Goal: Information Seeking & Learning: Find contact information

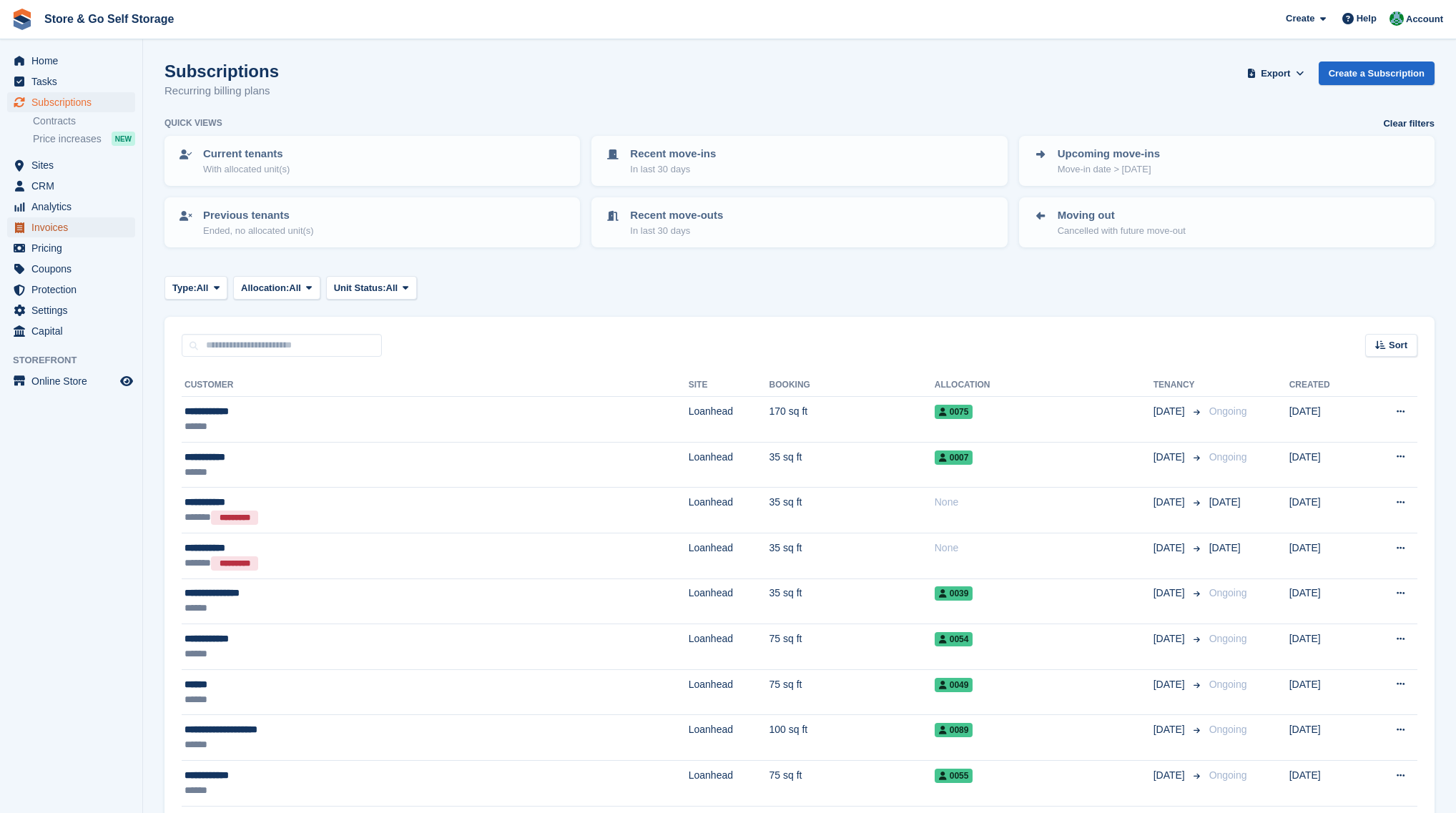
click at [83, 226] on span "Invoices" at bounding box center [75, 227] width 86 height 20
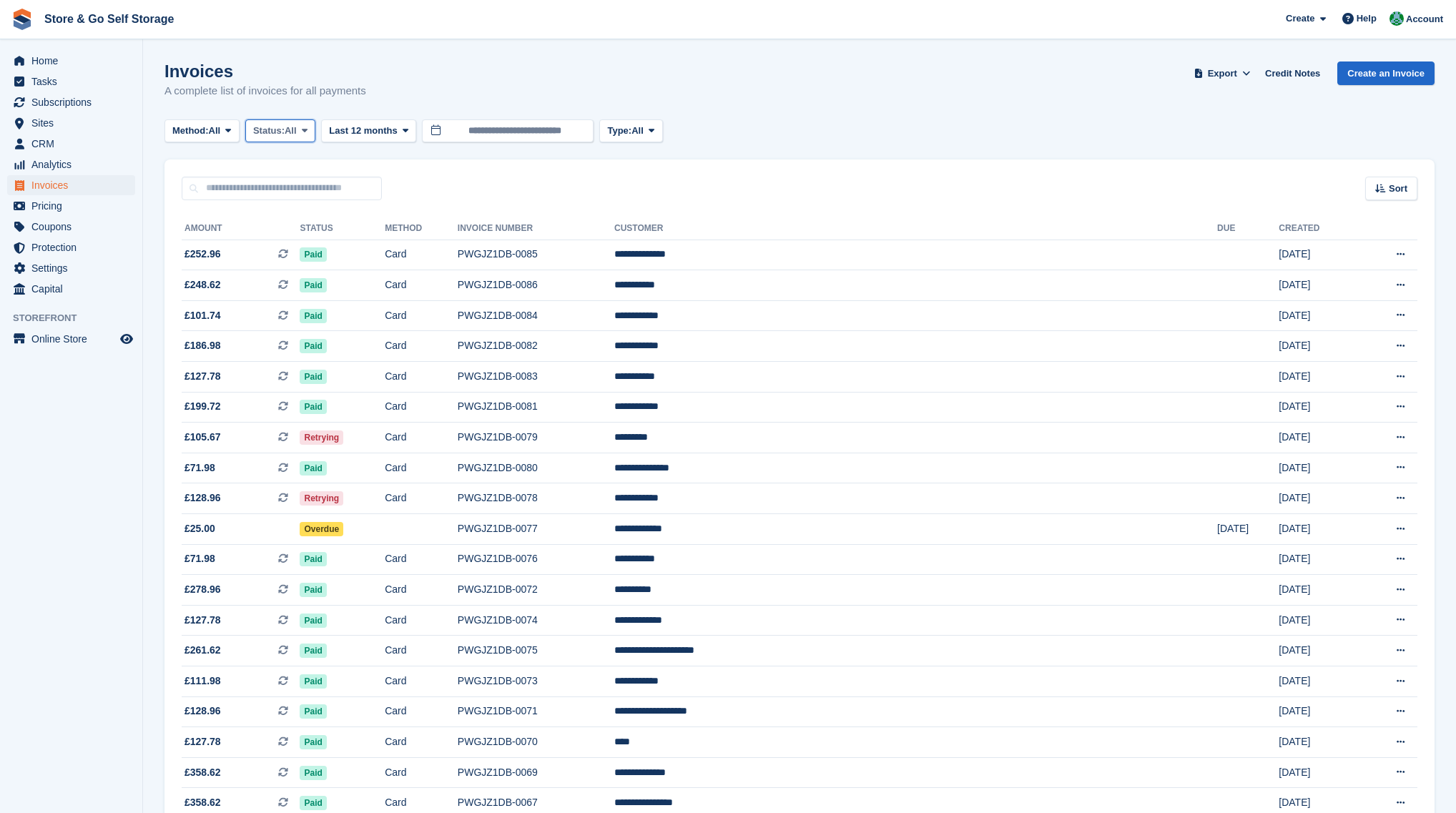
click at [271, 135] on span "Status:" at bounding box center [269, 130] width 32 height 14
click at [298, 232] on link "Open" at bounding box center [314, 241] width 124 height 26
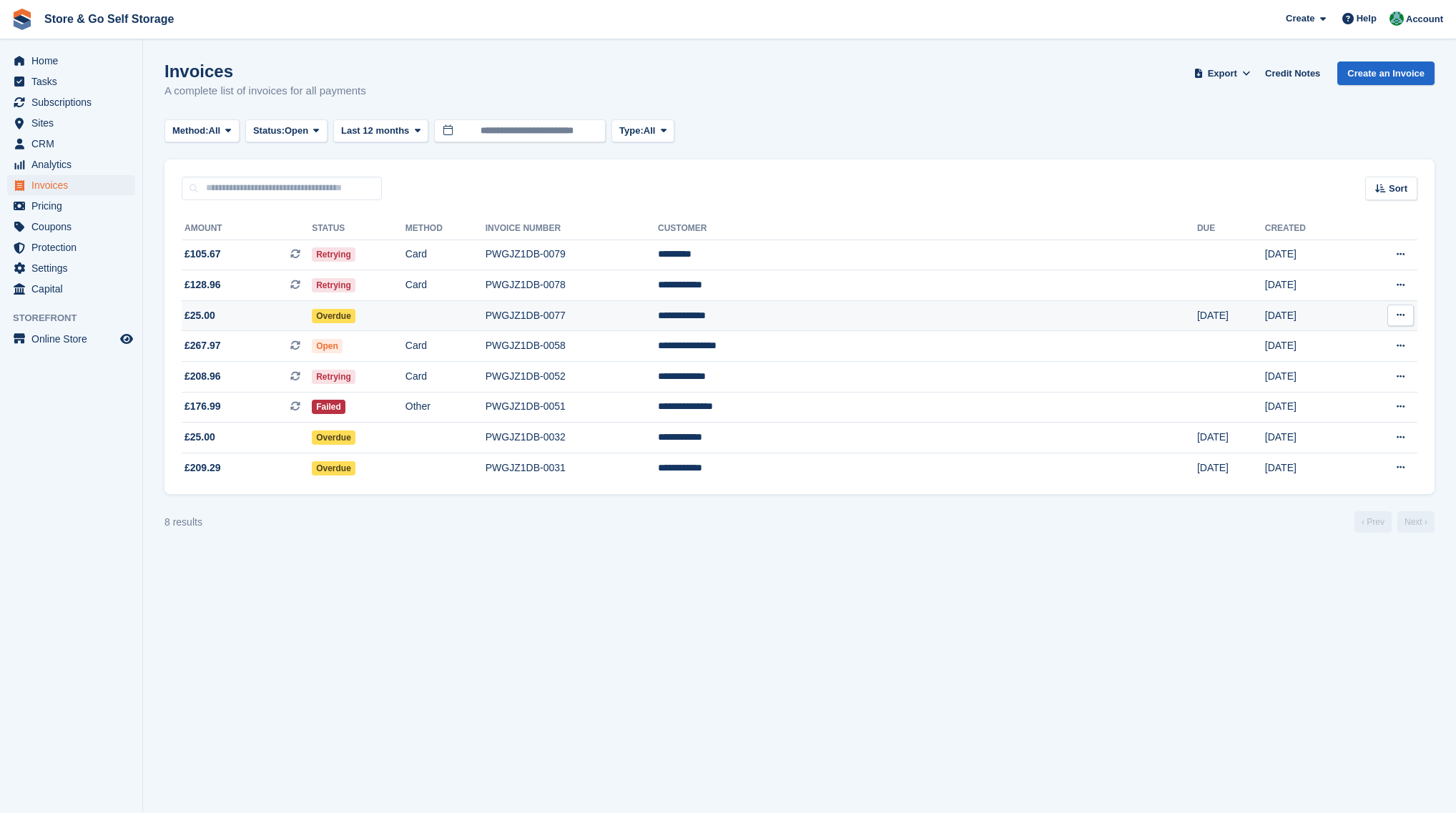
click at [405, 320] on td "Overdue" at bounding box center [358, 315] width 94 height 31
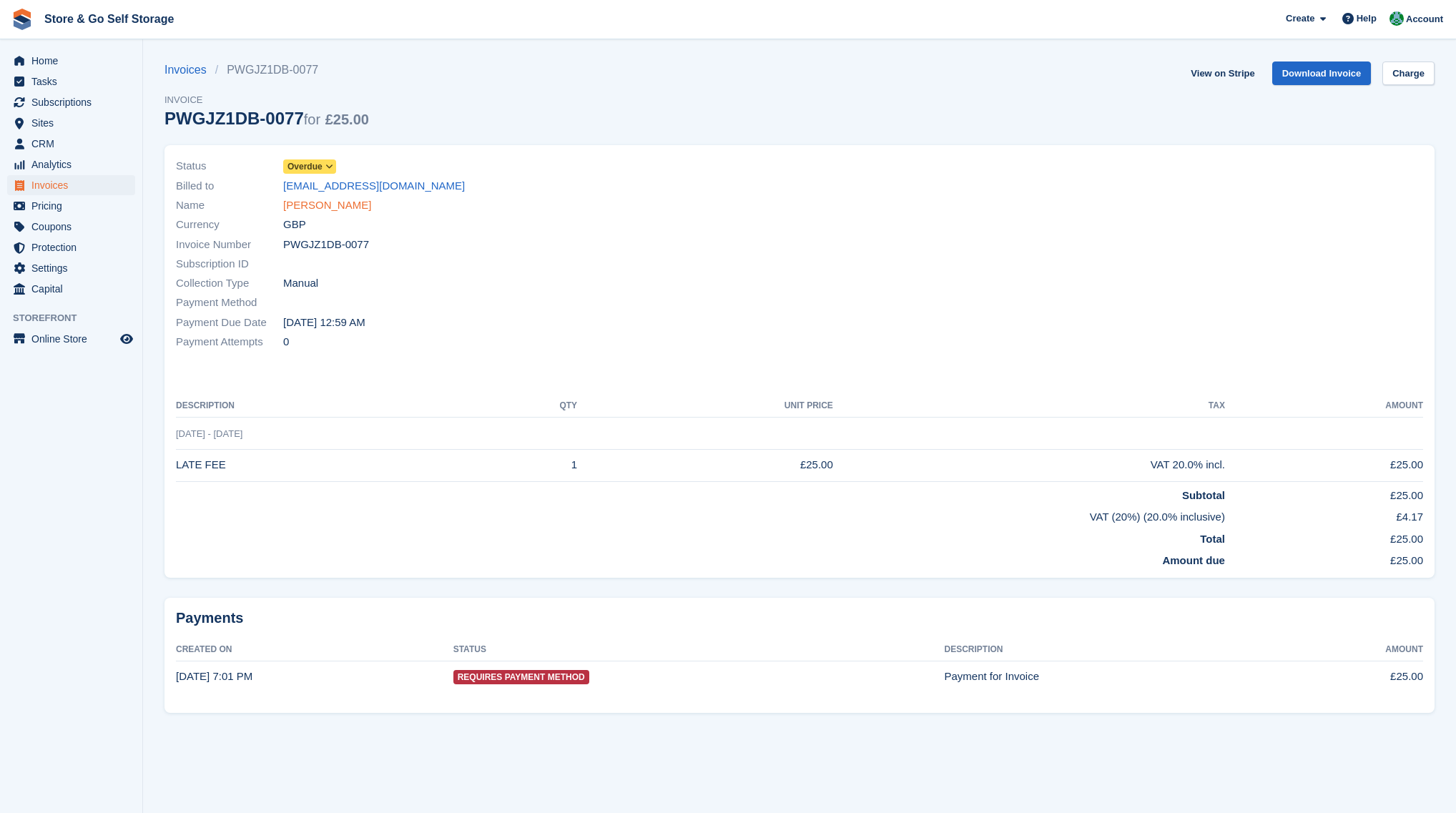
click at [330, 212] on link "Carmen Crolla" at bounding box center [328, 206] width 88 height 17
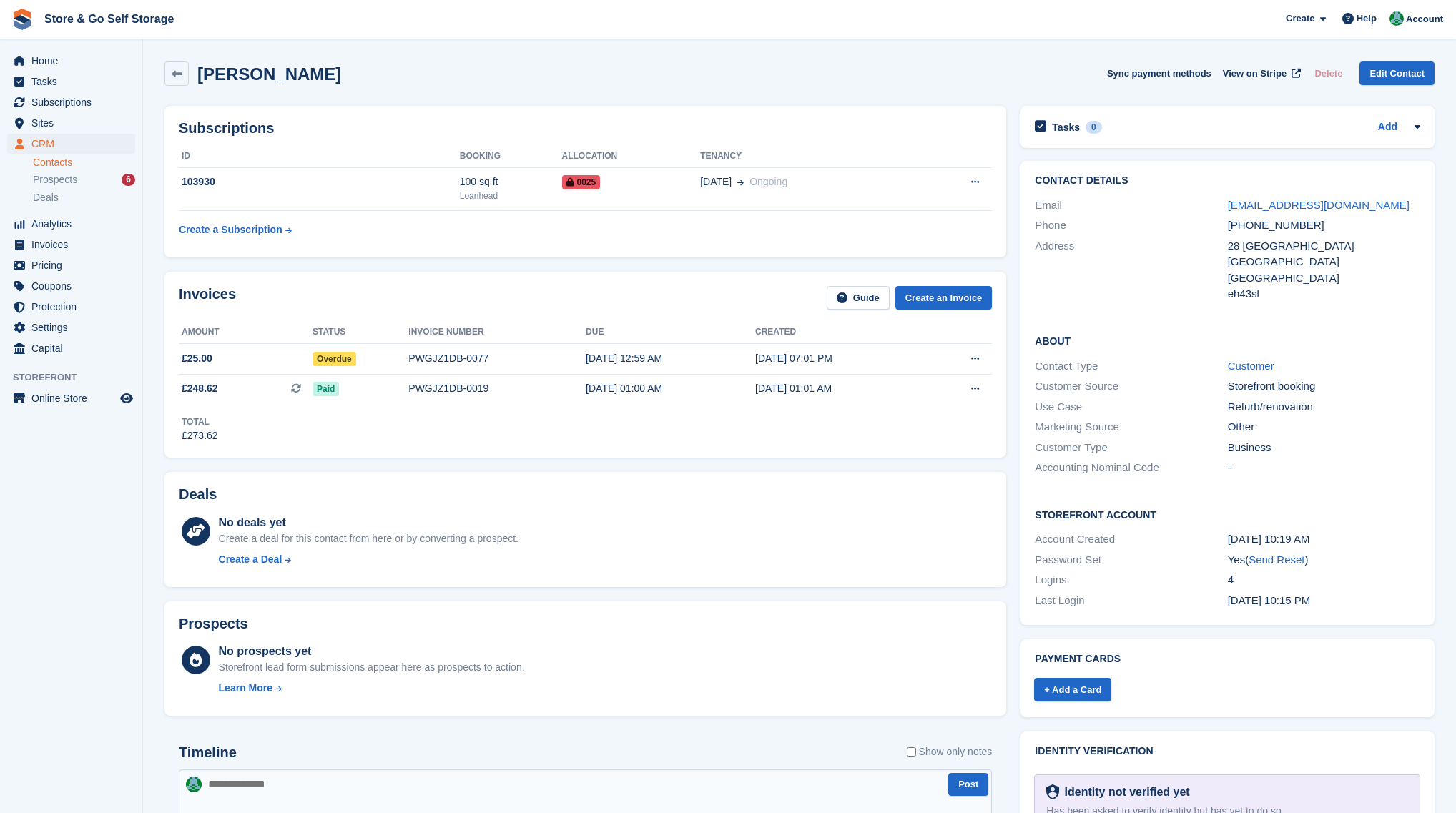
click at [1264, 227] on div "+447716608990" at bounding box center [1324, 225] width 192 height 17
drag, startPoint x: 1303, startPoint y: 225, endPoint x: 1230, endPoint y: 226, distance: 73.0
click at [1230, 226] on div "+447716608990" at bounding box center [1324, 225] width 192 height 17
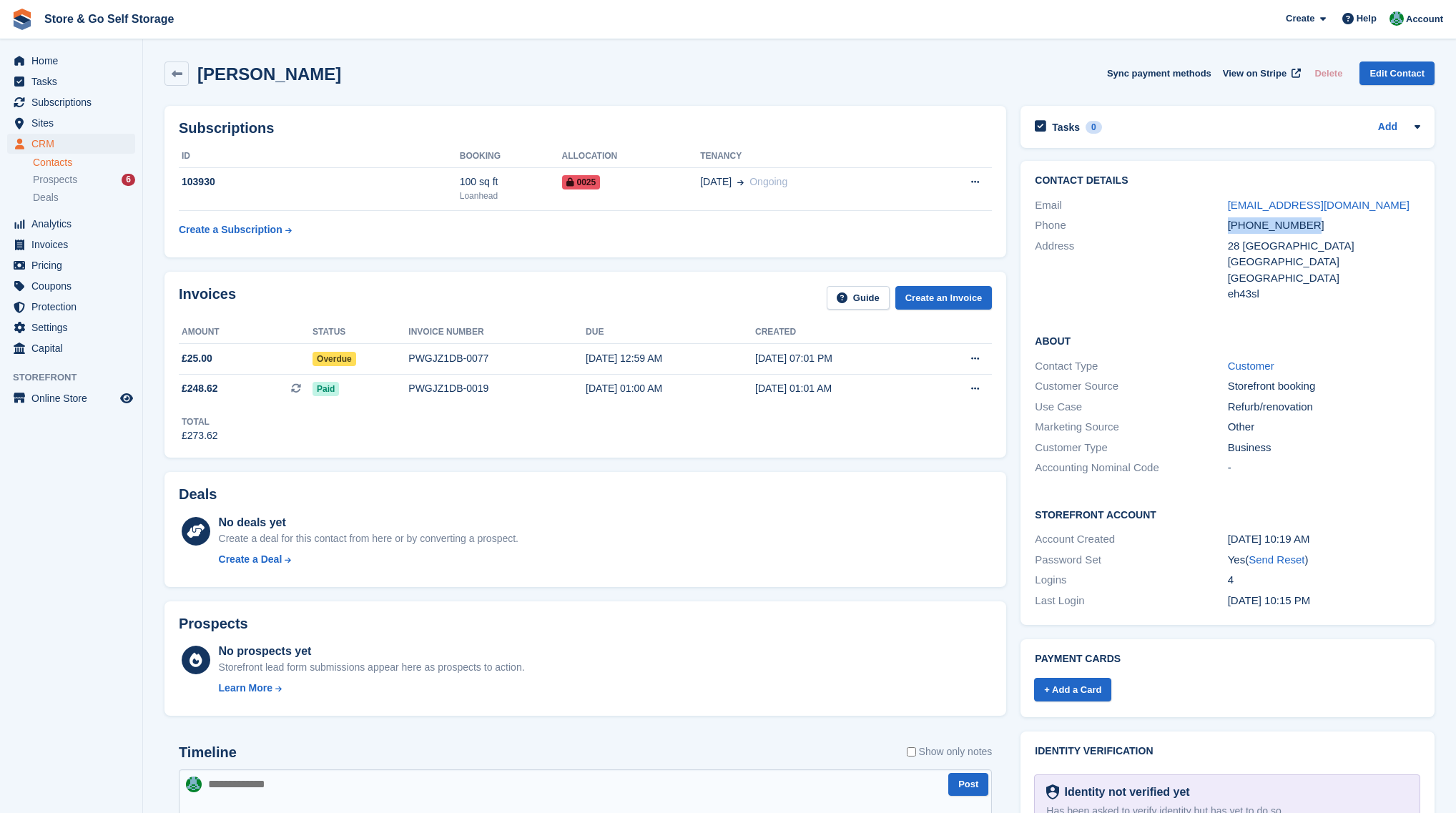
copy div "+447716608990"
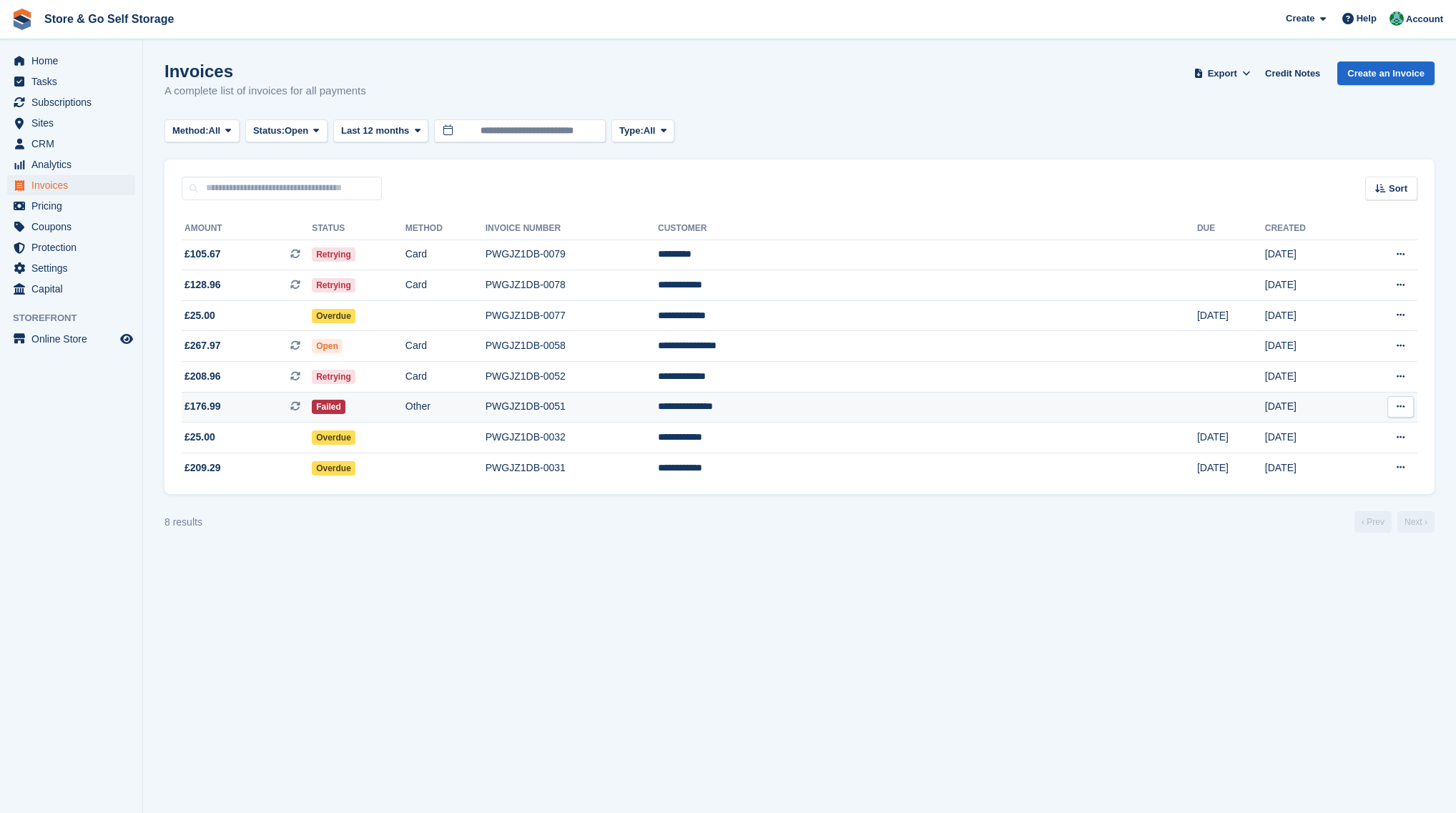
click at [405, 404] on td "Failed" at bounding box center [358, 407] width 94 height 31
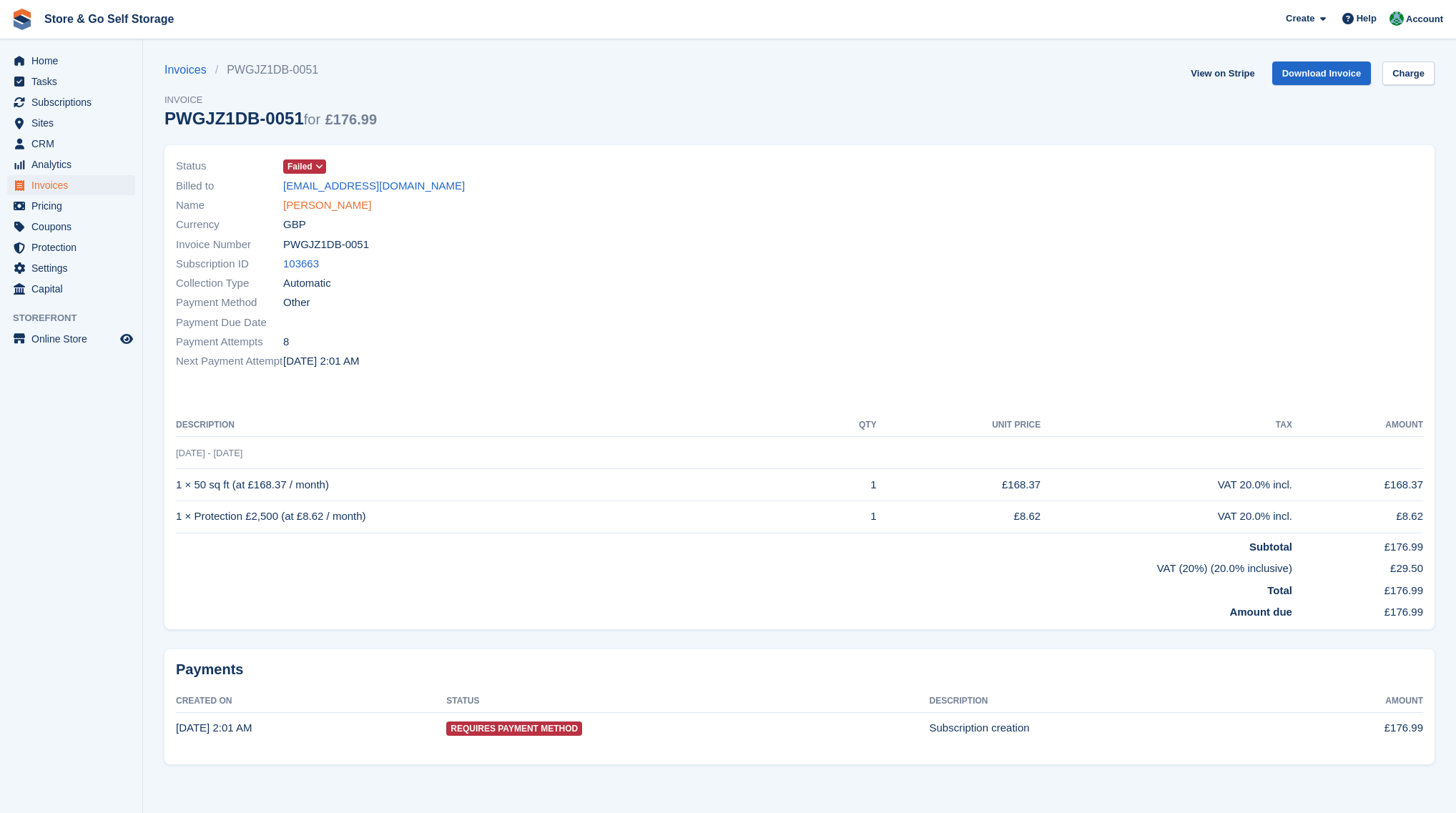
click at [330, 209] on link "Jennifer Gorrie" at bounding box center [328, 206] width 88 height 17
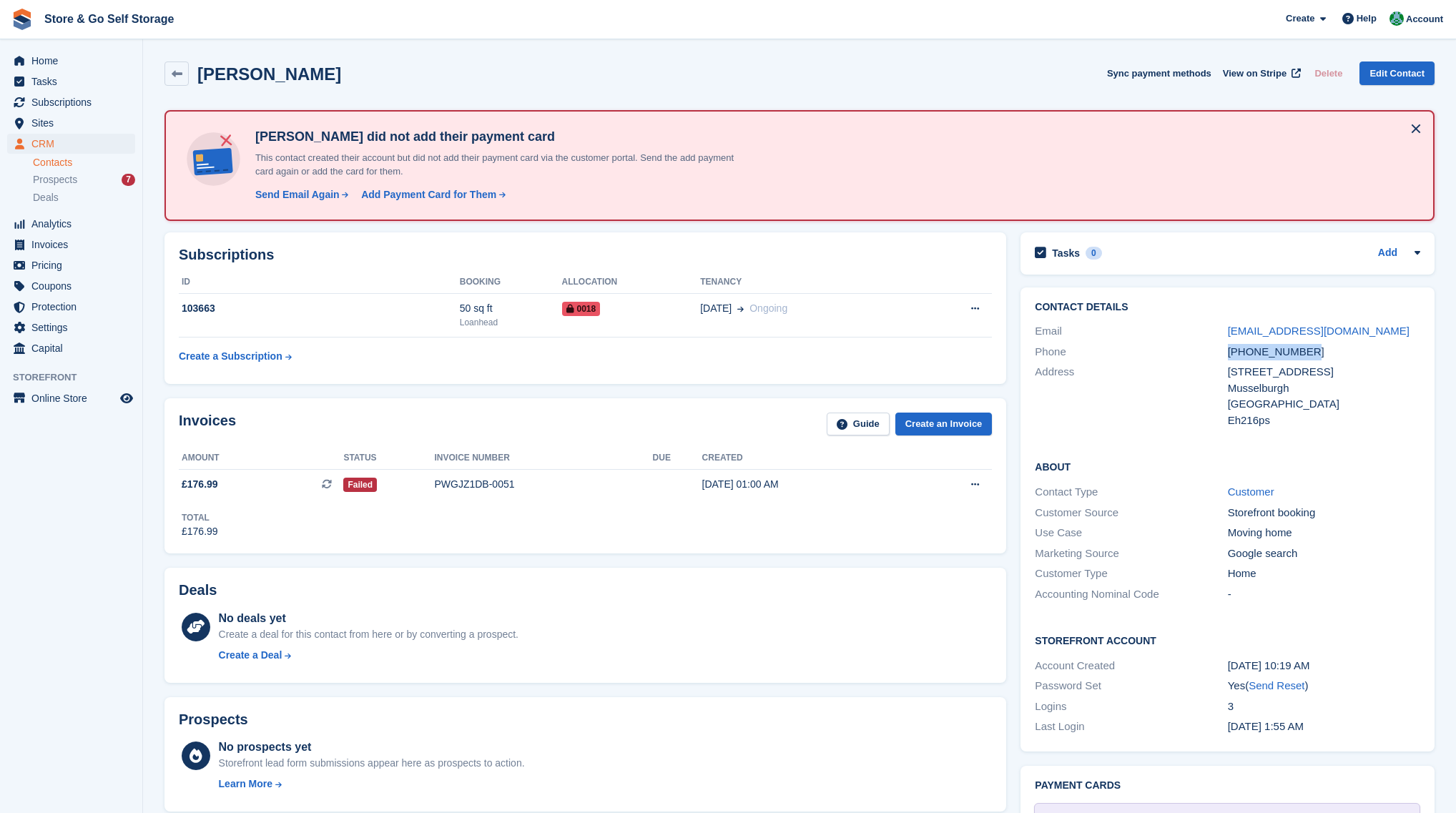
drag, startPoint x: 1305, startPoint y: 351, endPoint x: 1228, endPoint y: 353, distance: 77.0
click at [1228, 353] on div "[PHONE_NUMBER]" at bounding box center [1324, 352] width 192 height 17
copy div "[PHONE_NUMBER]"
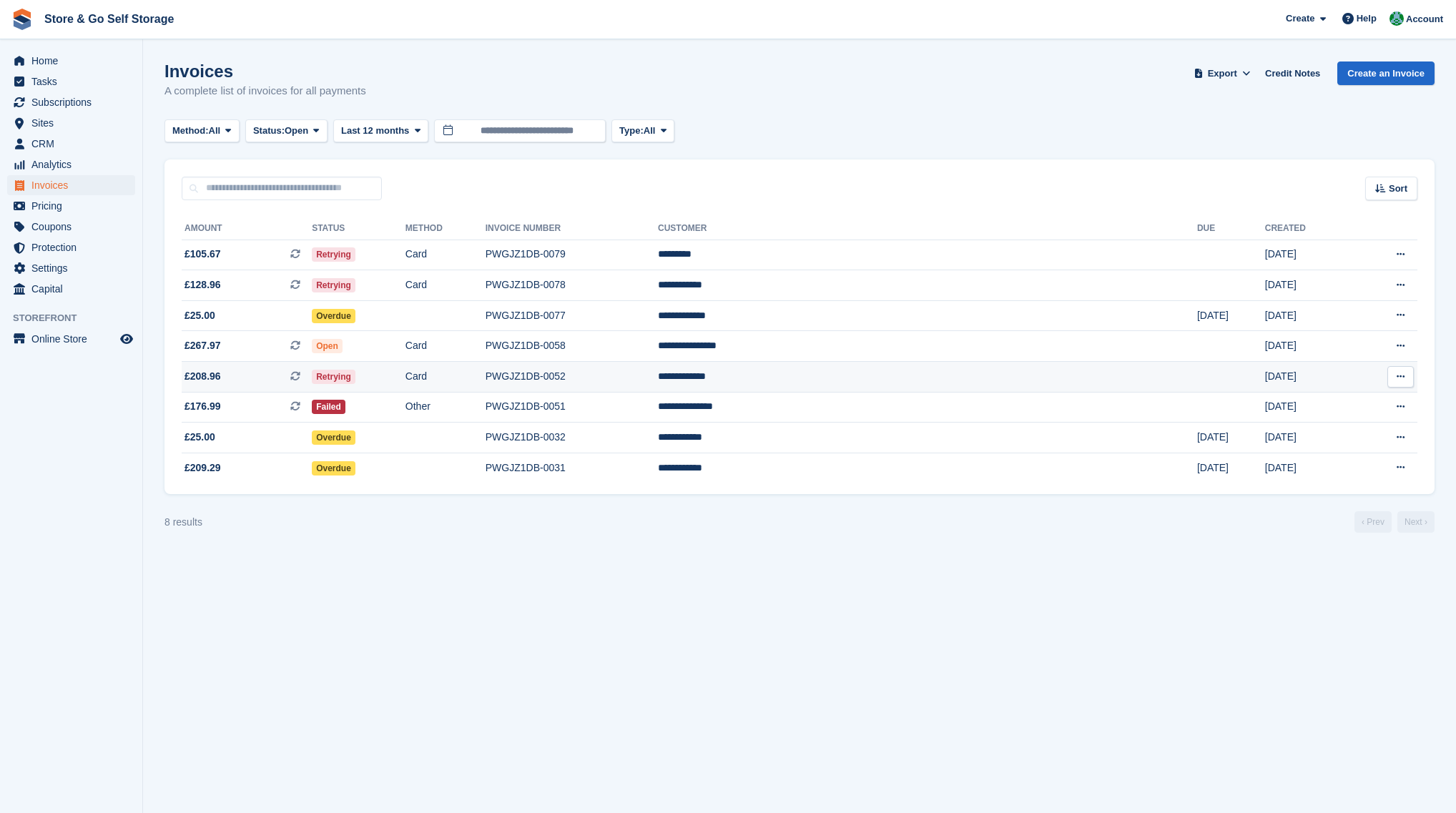
click at [486, 383] on td "Card" at bounding box center [445, 377] width 80 height 31
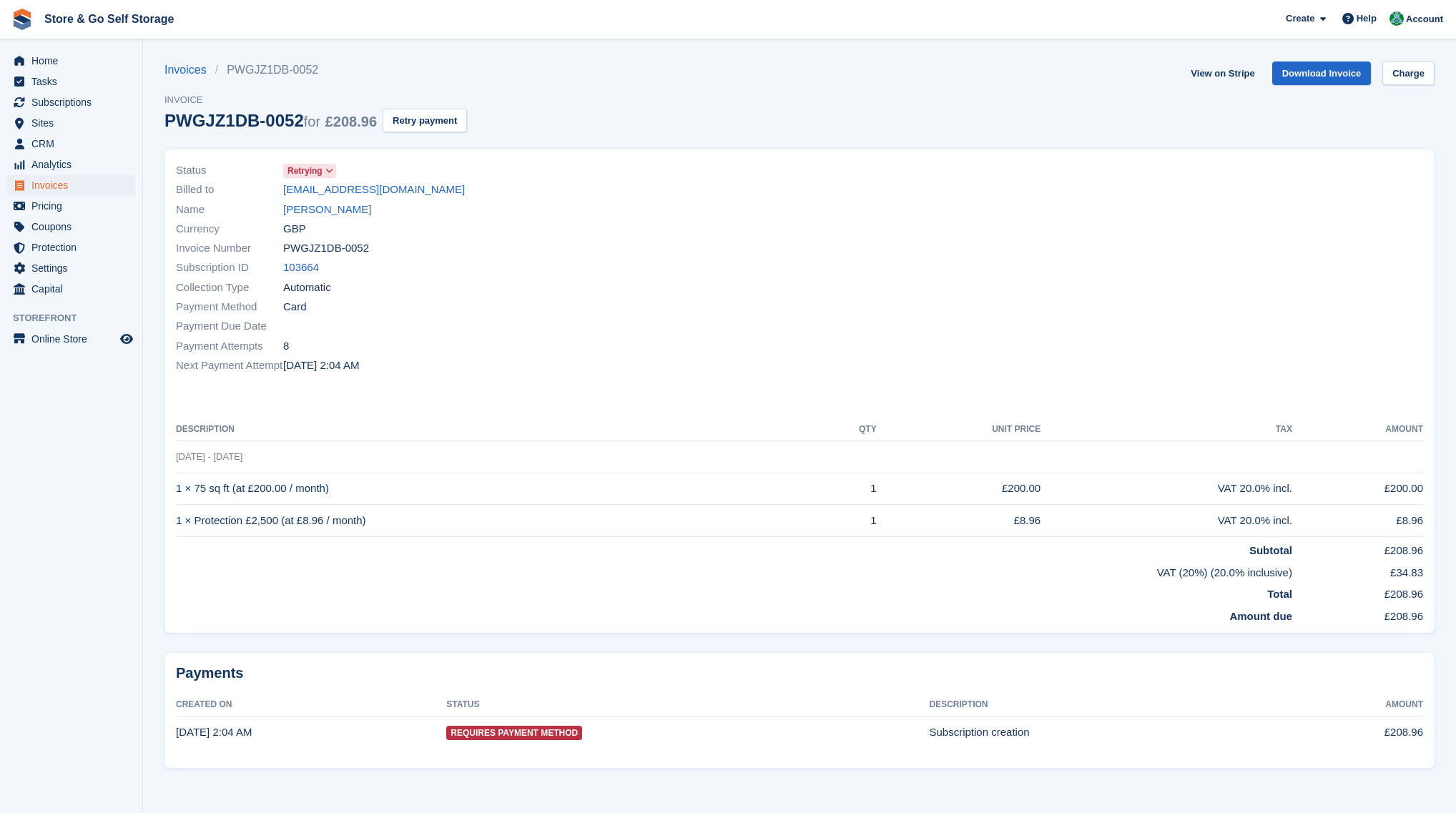
drag, startPoint x: 415, startPoint y: 192, endPoint x: 283, endPoint y: 196, distance: 132.1
click at [283, 196] on div "Billed to leighlithgowxx@gmail.com" at bounding box center [483, 189] width 615 height 19
copy div "leighlithgowxx@gmail.com"
click at [80, 190] on span "Invoices" at bounding box center [75, 185] width 86 height 20
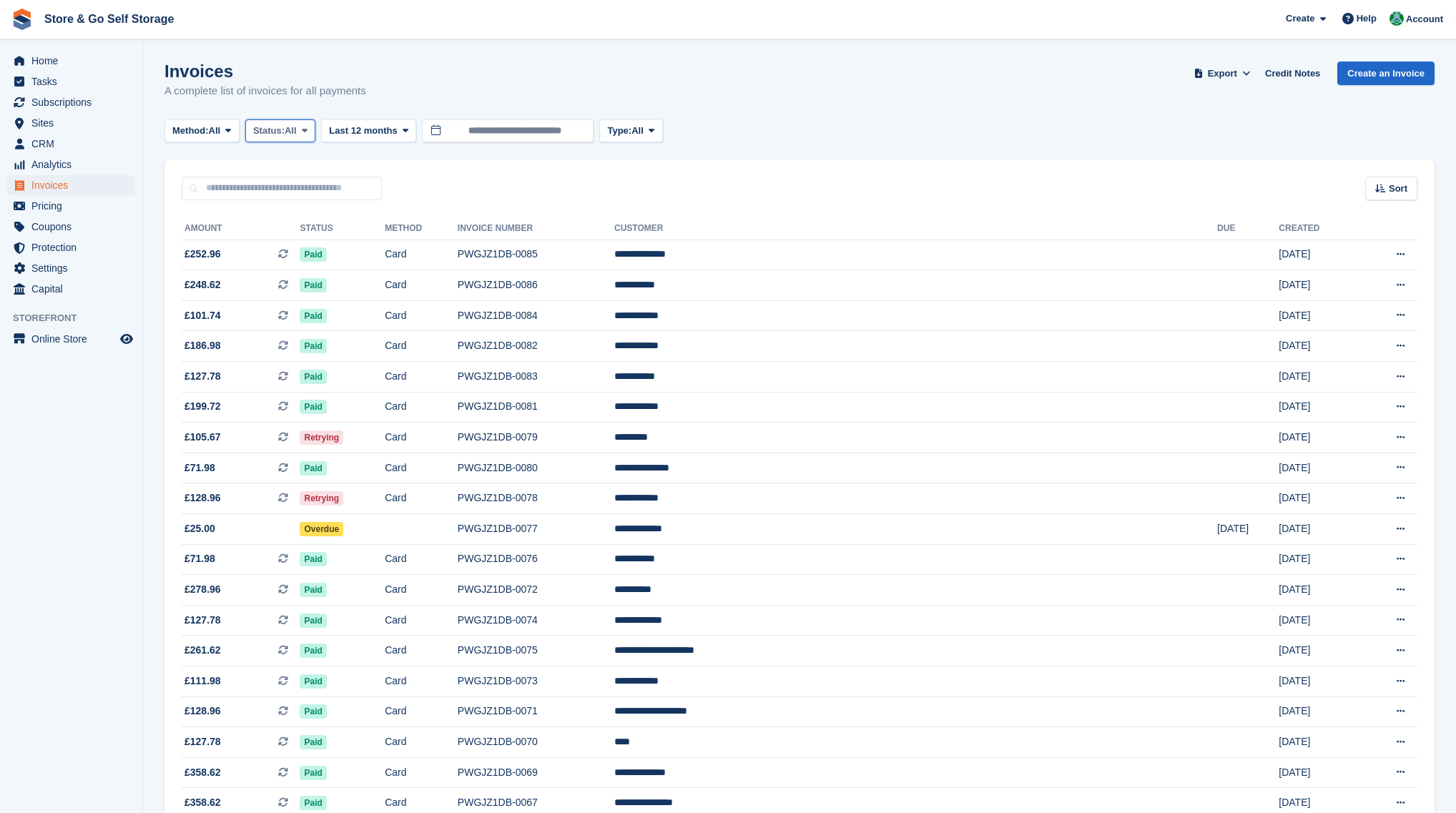
click at [294, 133] on span "All" at bounding box center [290, 130] width 12 height 14
click at [300, 233] on link "Open" at bounding box center [314, 241] width 124 height 26
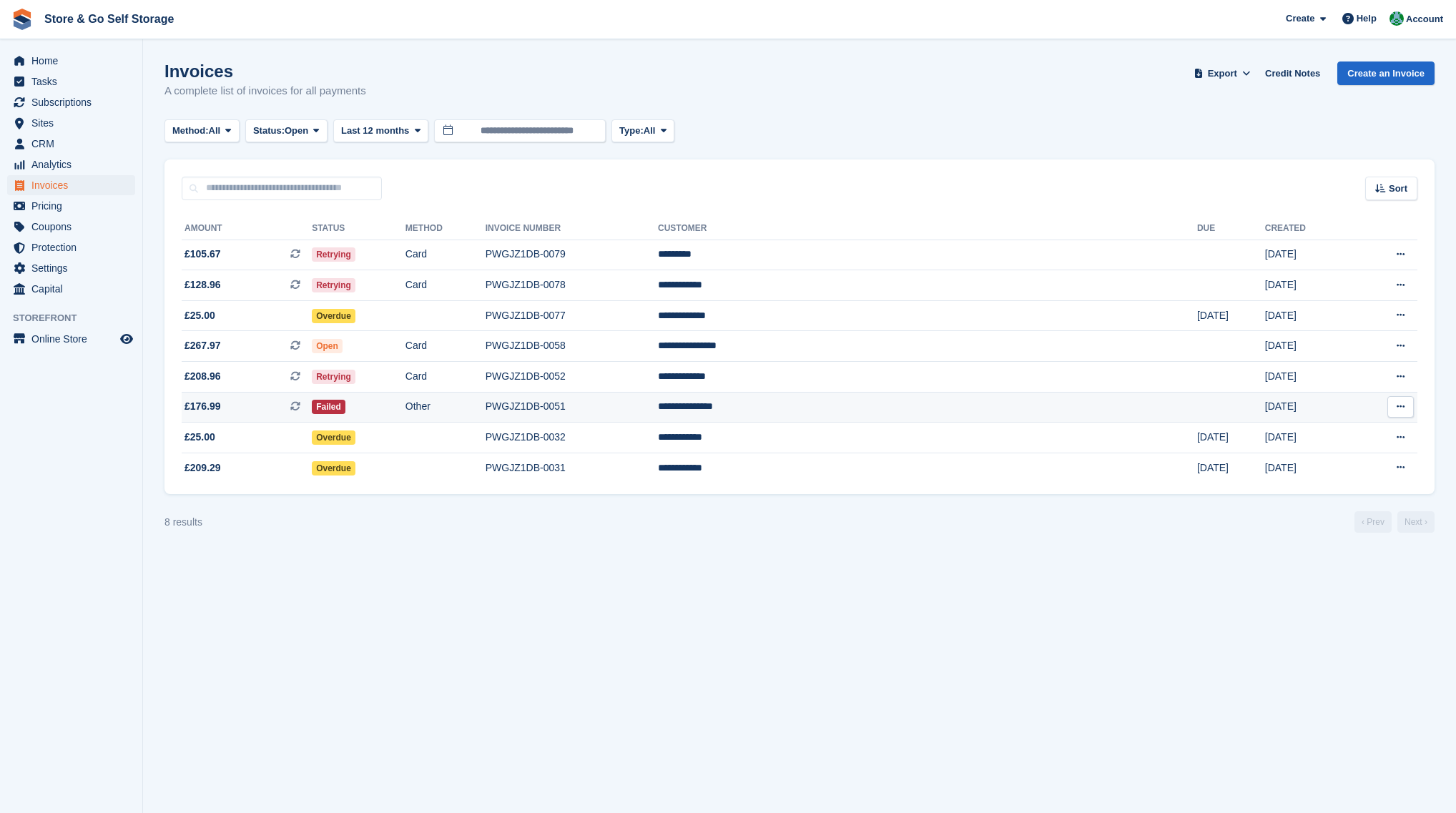
click at [405, 403] on td "Failed" at bounding box center [358, 407] width 94 height 31
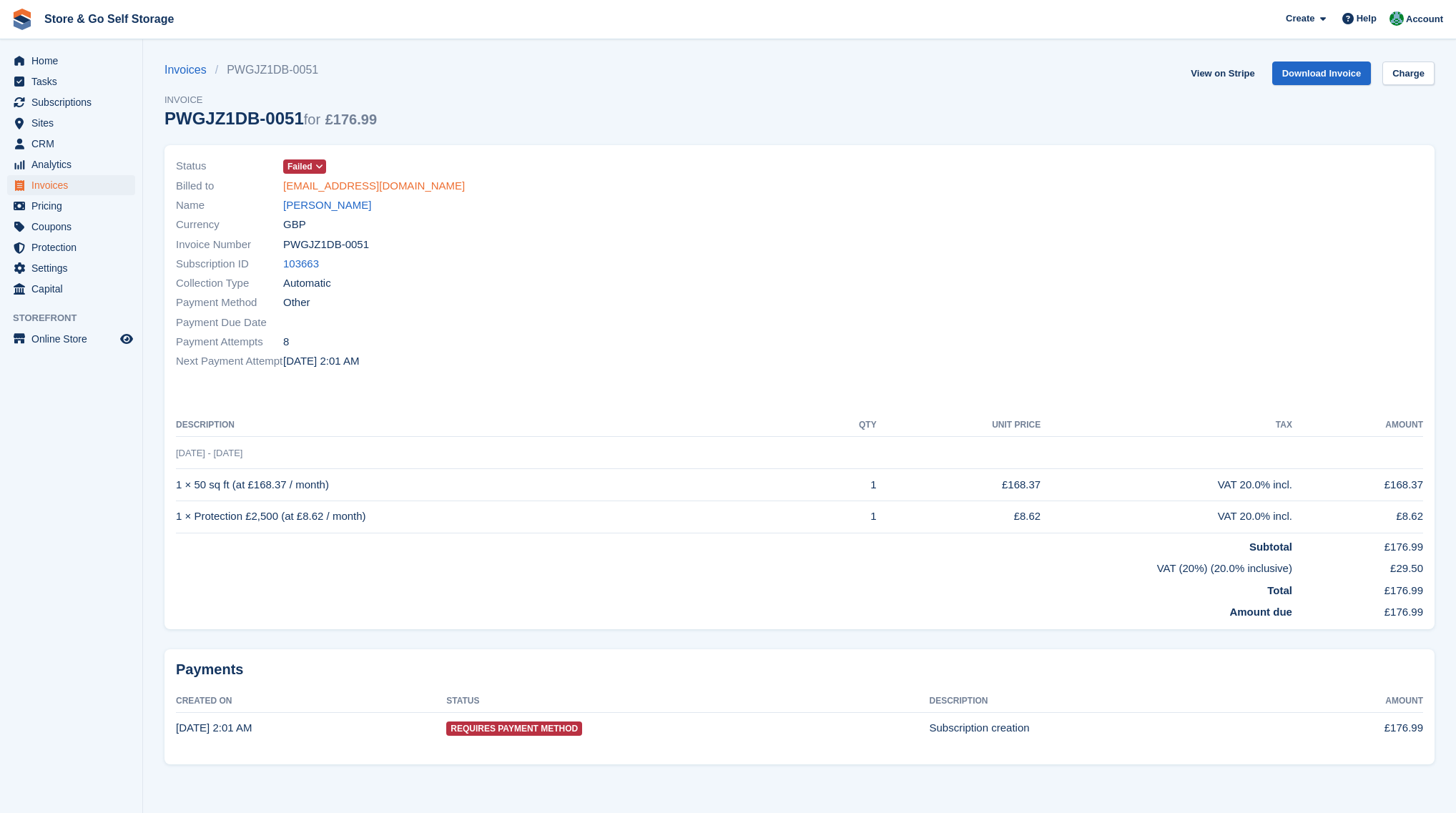
drag, startPoint x: 371, startPoint y: 188, endPoint x: 336, endPoint y: 187, distance: 35.0
click at [336, 187] on link "[EMAIL_ADDRESS][DOMAIN_NAME]" at bounding box center [374, 186] width 182 height 17
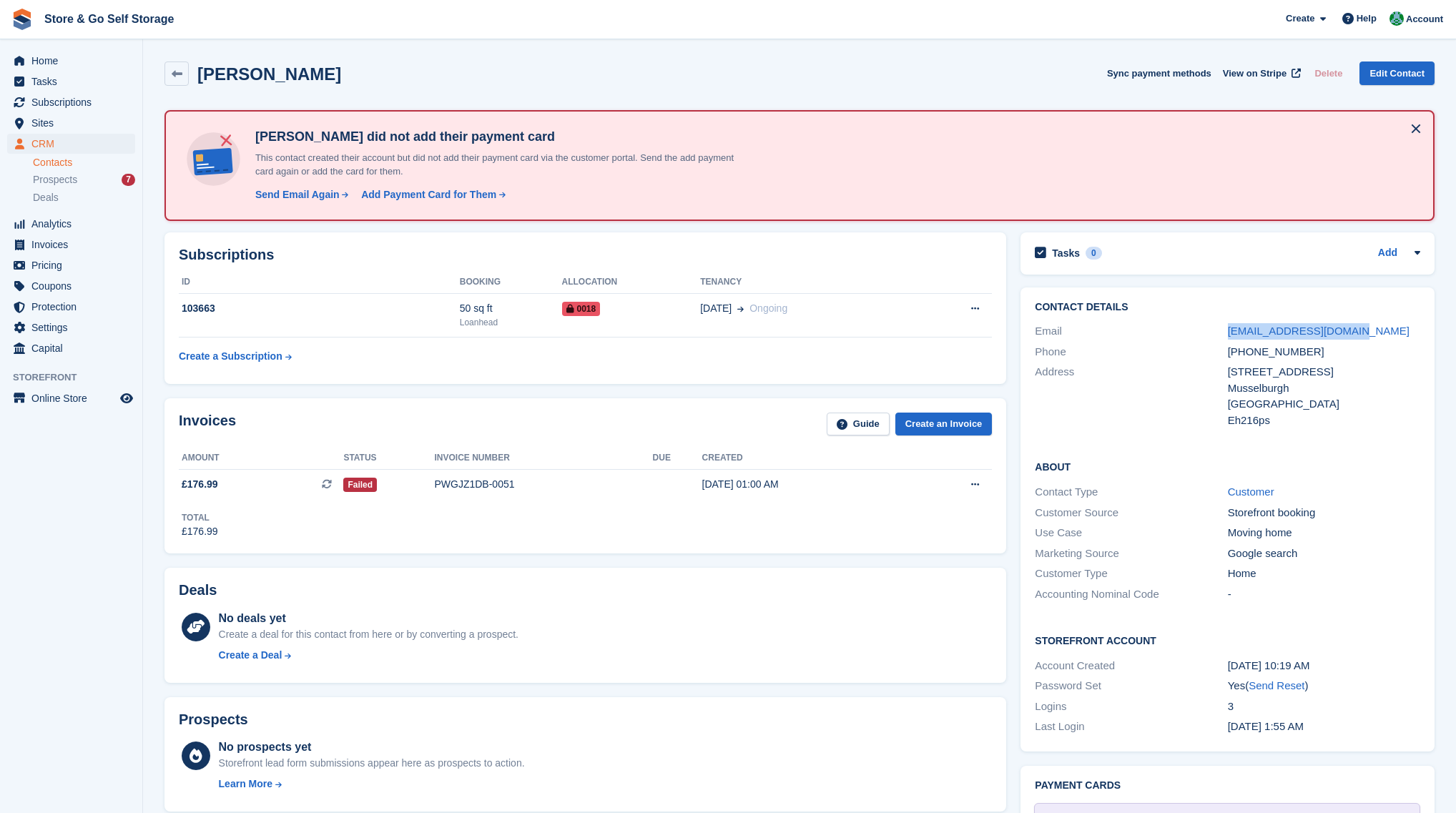
drag, startPoint x: 1351, startPoint y: 331, endPoint x: 1220, endPoint y: 339, distance: 131.2
click at [1220, 339] on div "Email jennyrgorrie@gmail.com" at bounding box center [1227, 331] width 386 height 21
copy div "jennyrgorrie@gmail.com"
click at [1256, 341] on div "Phone +447474369222" at bounding box center [1227, 351] width 386 height 21
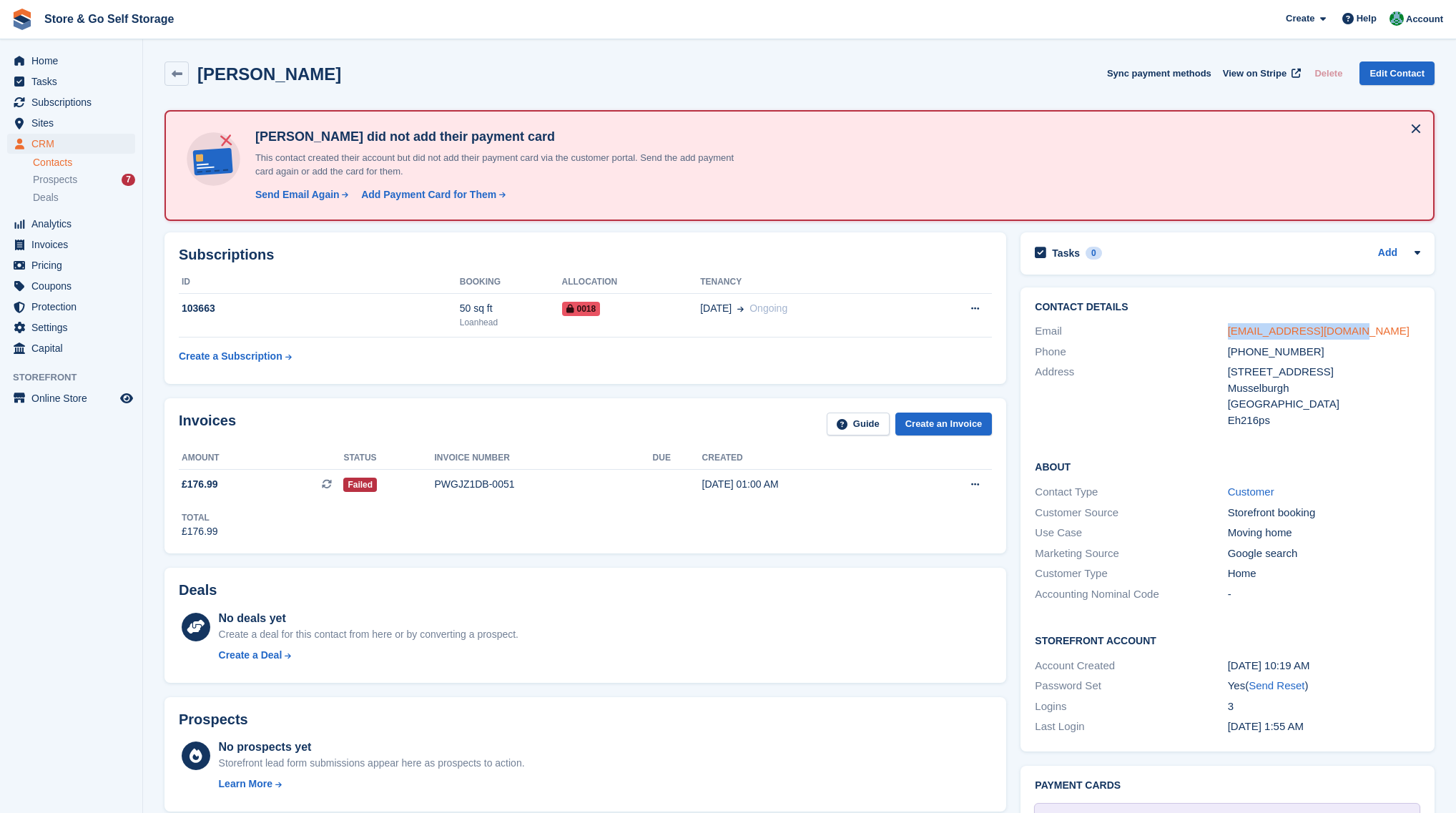
drag, startPoint x: 1352, startPoint y: 332, endPoint x: 1227, endPoint y: 336, distance: 125.1
click at [1228, 336] on div "jennyrgorrie@gmail.com" at bounding box center [1324, 331] width 192 height 17
copy link "jennyrgorrie@gmail.com"
drag, startPoint x: 258, startPoint y: 137, endPoint x: 338, endPoint y: 133, distance: 80.1
click at [338, 133] on h4 "Jennifer Gorrie did not add their payment card" at bounding box center [500, 137] width 501 height 17
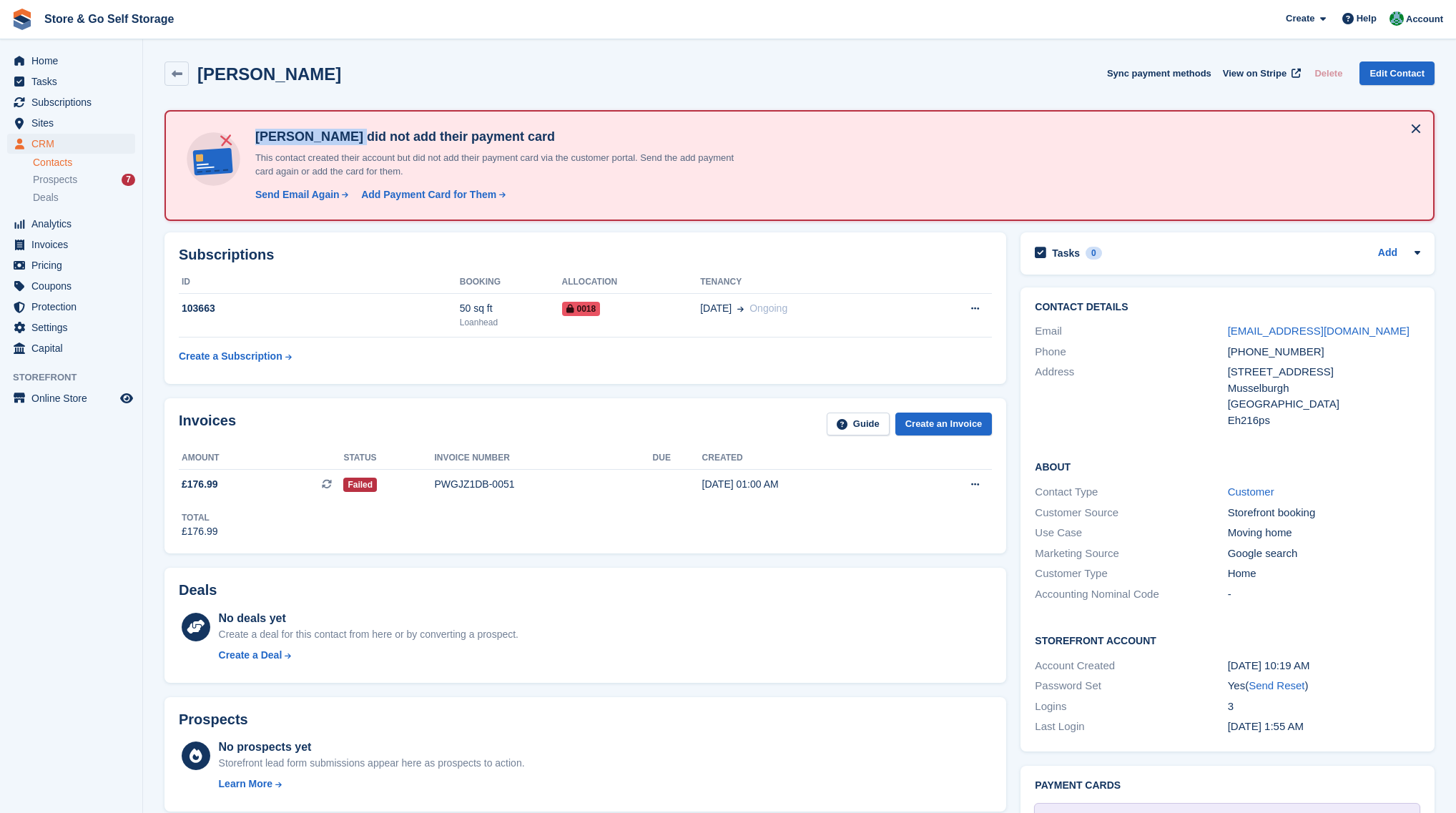
copy h4 "Jennifer Gorrie"
click at [1264, 71] on span "View on Stripe" at bounding box center [1255, 73] width 64 height 14
click at [62, 238] on span "Invoices" at bounding box center [75, 244] width 86 height 20
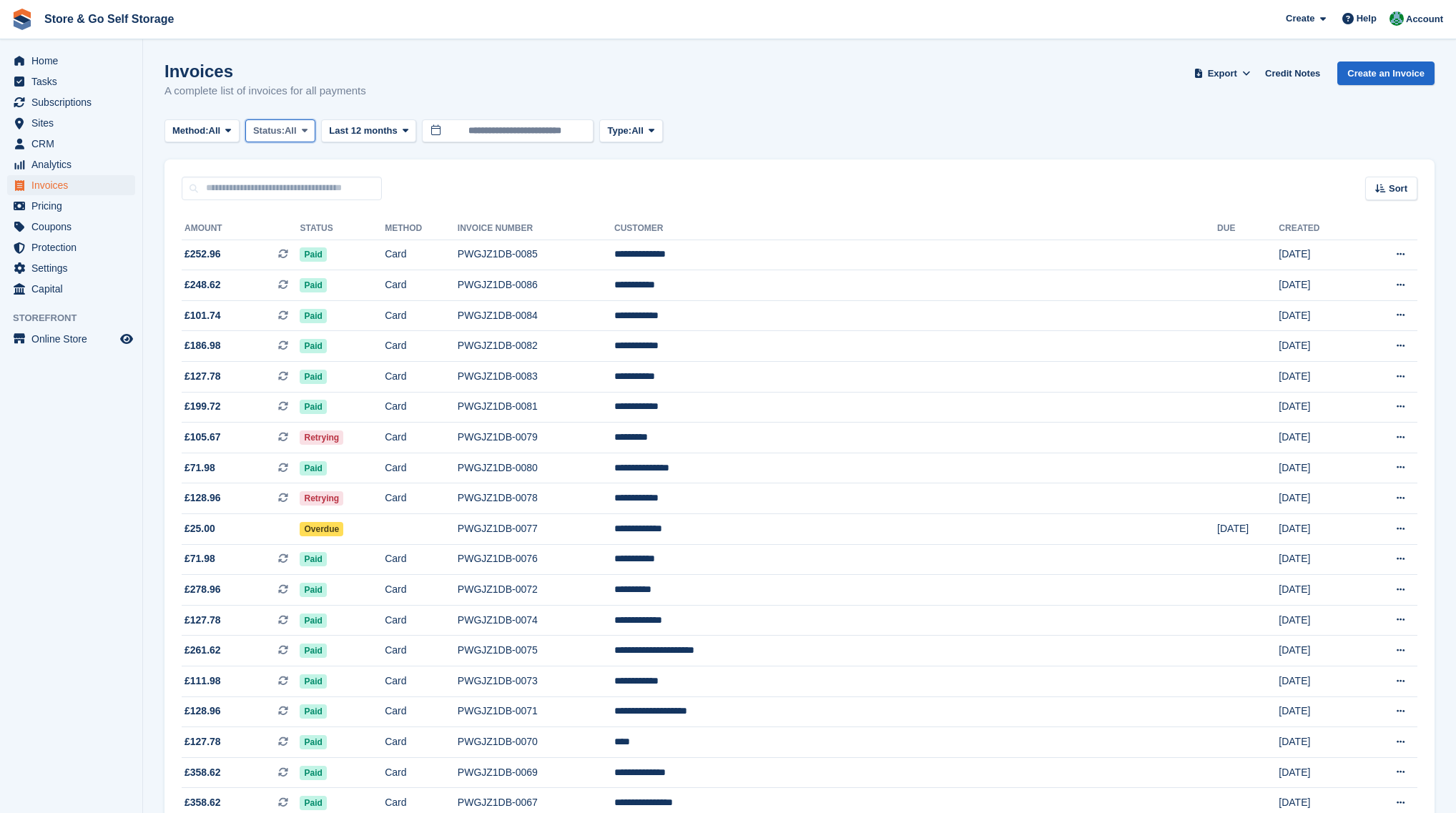
click at [297, 133] on span "All" at bounding box center [290, 130] width 12 height 14
click at [297, 236] on link "Open" at bounding box center [314, 241] width 124 height 26
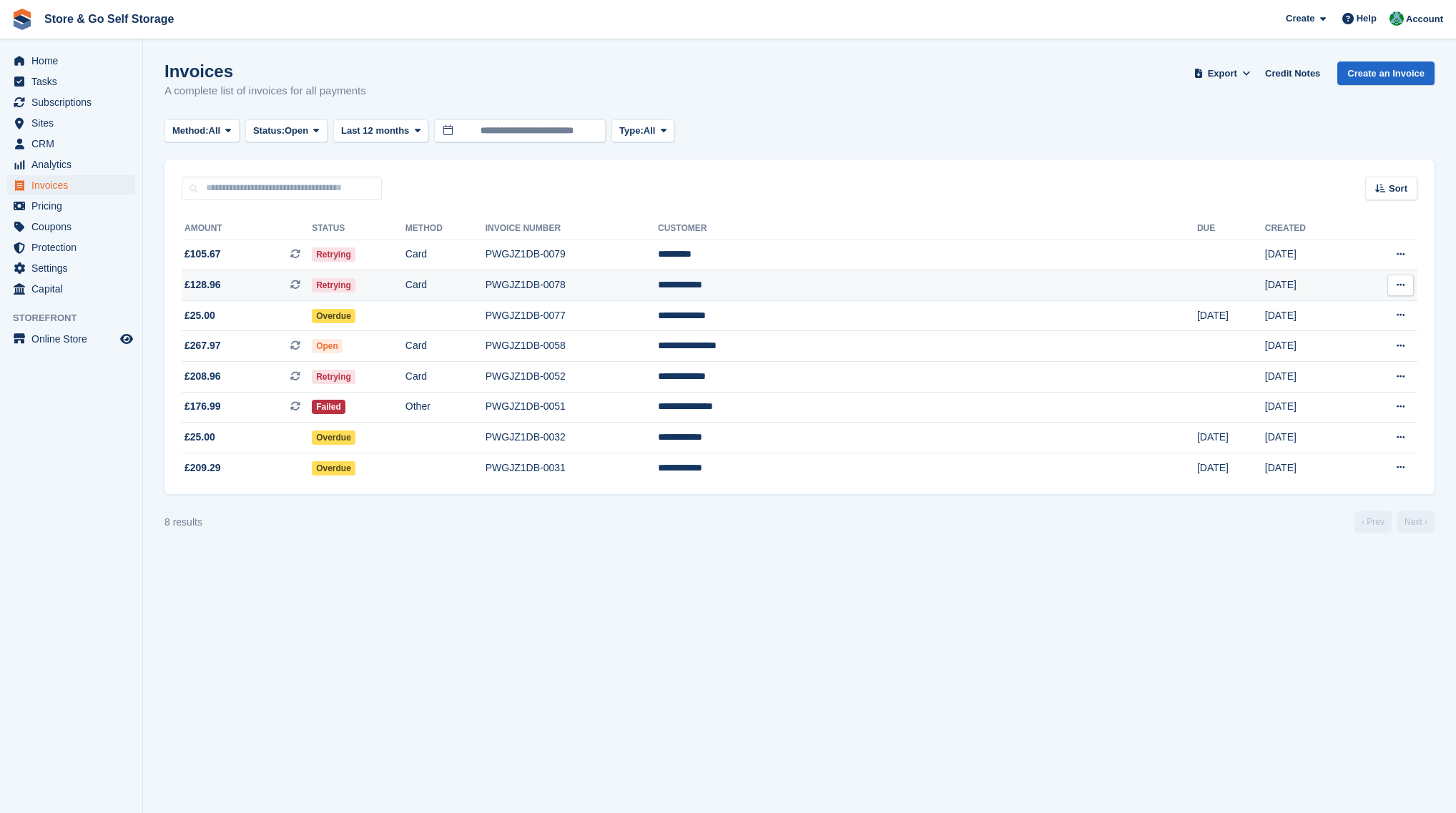
click at [405, 288] on td "Retrying" at bounding box center [358, 285] width 94 height 31
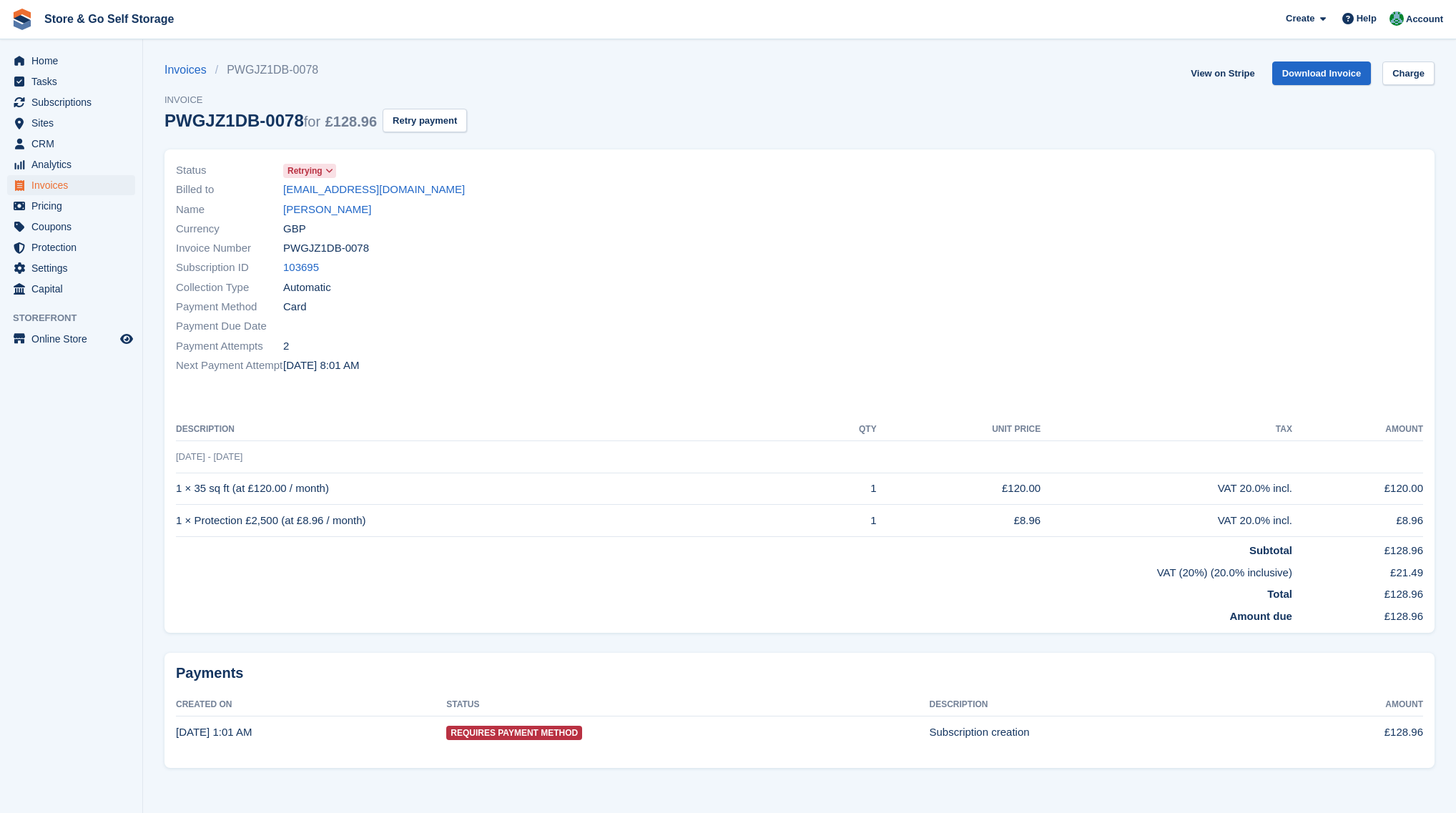
drag, startPoint x: 425, startPoint y: 191, endPoint x: 282, endPoint y: 196, distance: 143.1
click at [282, 196] on div "Billed to jamietopley@hotmail.co.uk" at bounding box center [483, 189] width 615 height 19
copy div "jamietopley@hotmail.co.uk"
click at [421, 195] on div "Billed to jamietopley@hotmail.co.uk" at bounding box center [483, 189] width 615 height 19
drag, startPoint x: 425, startPoint y: 190, endPoint x: 284, endPoint y: 194, distance: 141.1
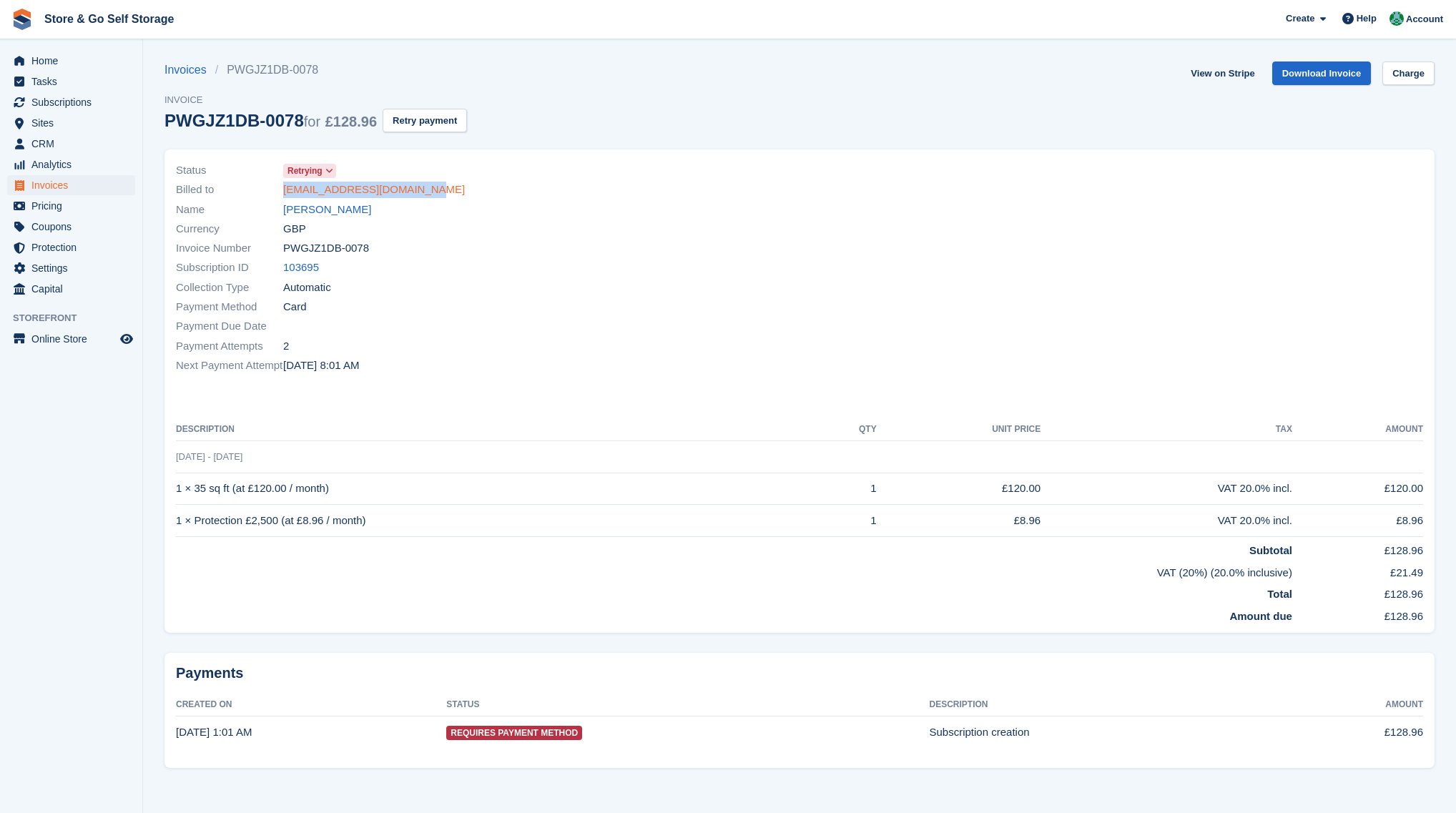
click at [284, 194] on div "Billed to jamietopley@hotmail.co.uk" at bounding box center [483, 189] width 615 height 19
copy link "jamietopley@hotmail.co.uk"
click at [260, 119] on div "PWGJZ1DB-0078 for £128.96" at bounding box center [270, 120] width 212 height 19
drag, startPoint x: 349, startPoint y: 215, endPoint x: 284, endPoint y: 214, distance: 65.0
click at [284, 214] on div "Name Jamie Topley" at bounding box center [483, 209] width 615 height 19
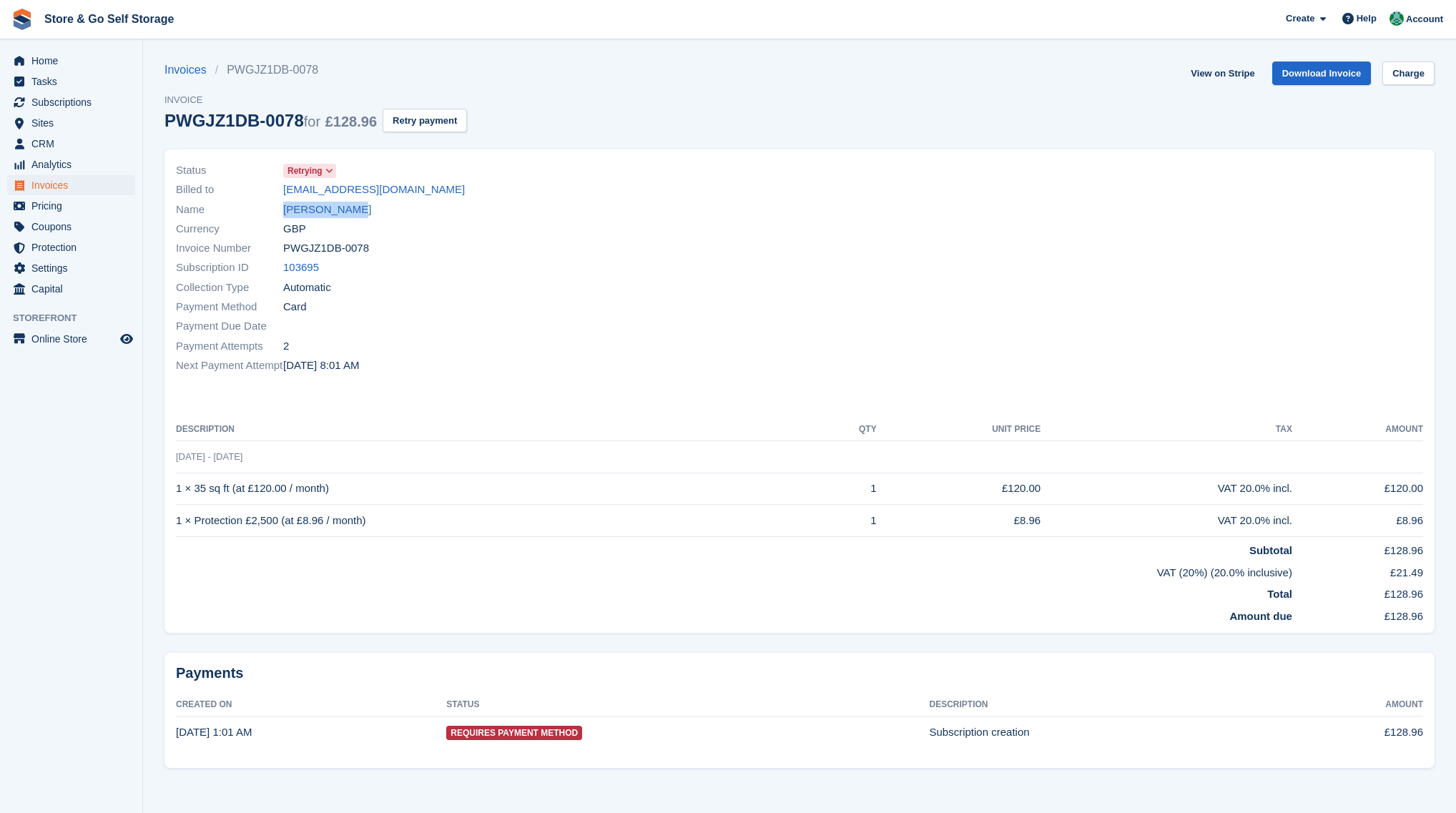
copy link "Jamie Topley"
click at [1219, 76] on link "View on Stripe" at bounding box center [1222, 73] width 75 height 23
click at [339, 211] on link "Jamie Topley" at bounding box center [328, 210] width 88 height 17
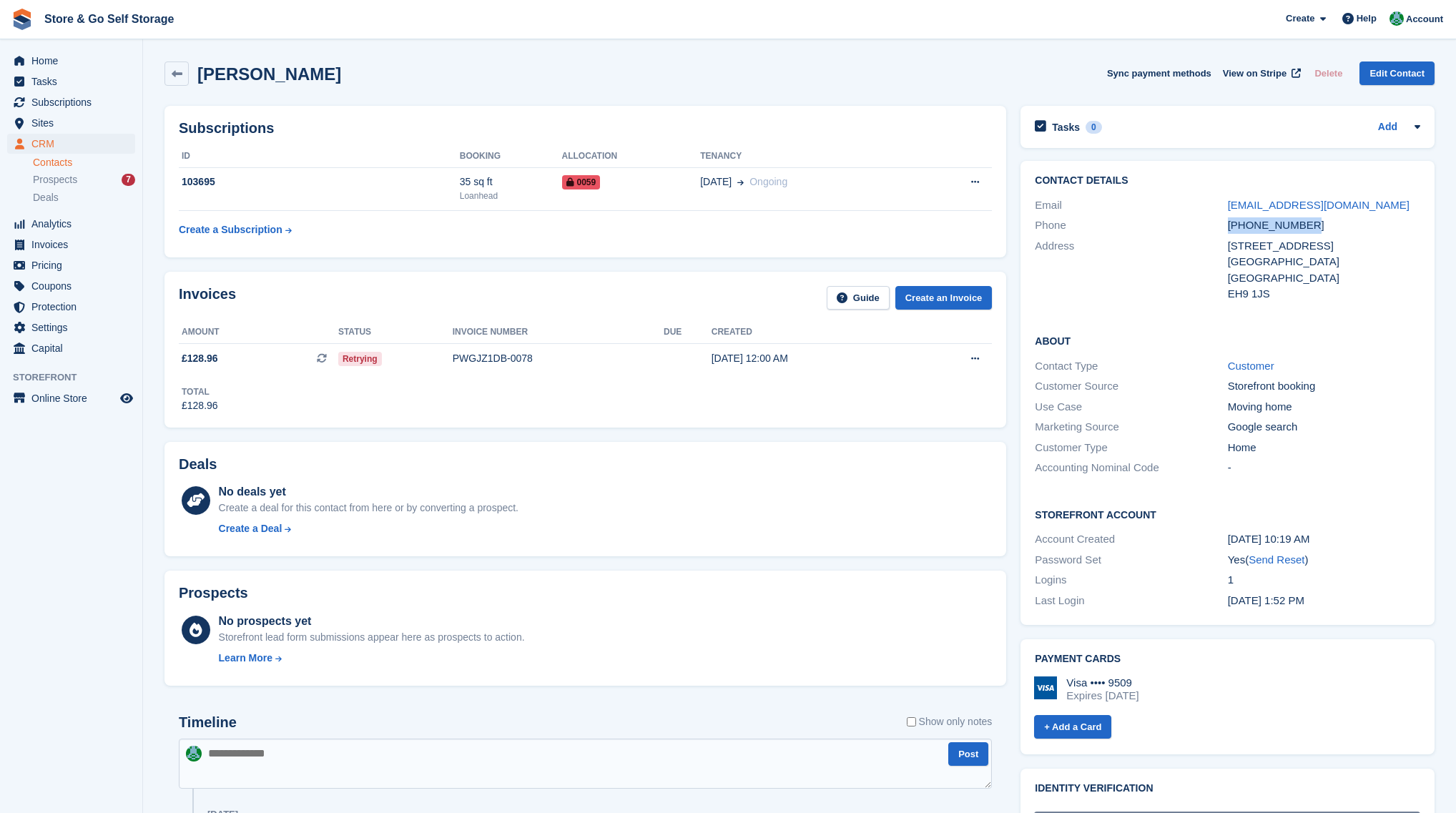
drag, startPoint x: 1269, startPoint y: 224, endPoint x: 1227, endPoint y: 225, distance: 42.0
click at [1228, 225] on div "+447763711184" at bounding box center [1324, 225] width 192 height 17
copy div "+447763711184"
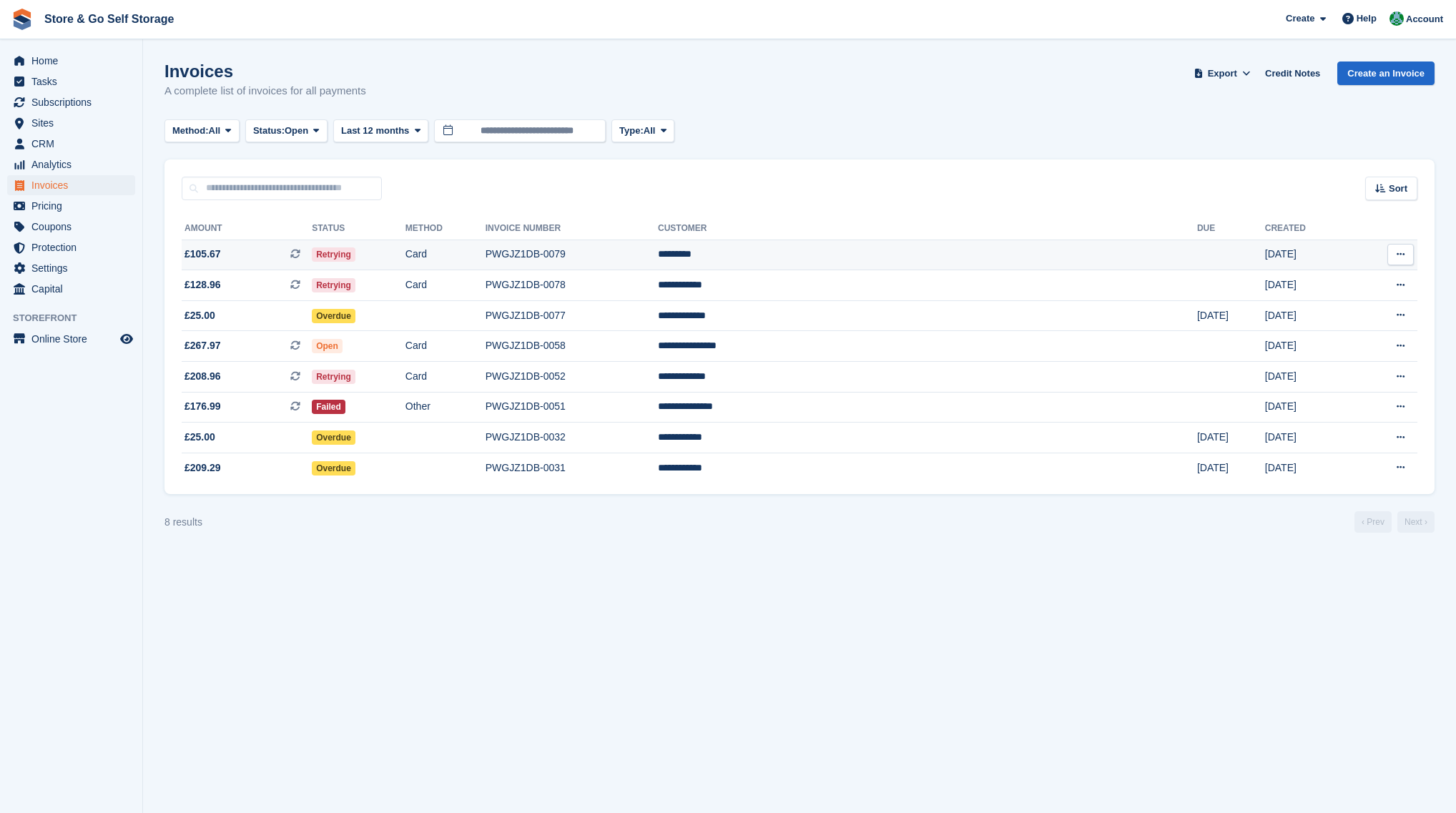
click at [486, 254] on td "Card" at bounding box center [445, 254] width 80 height 31
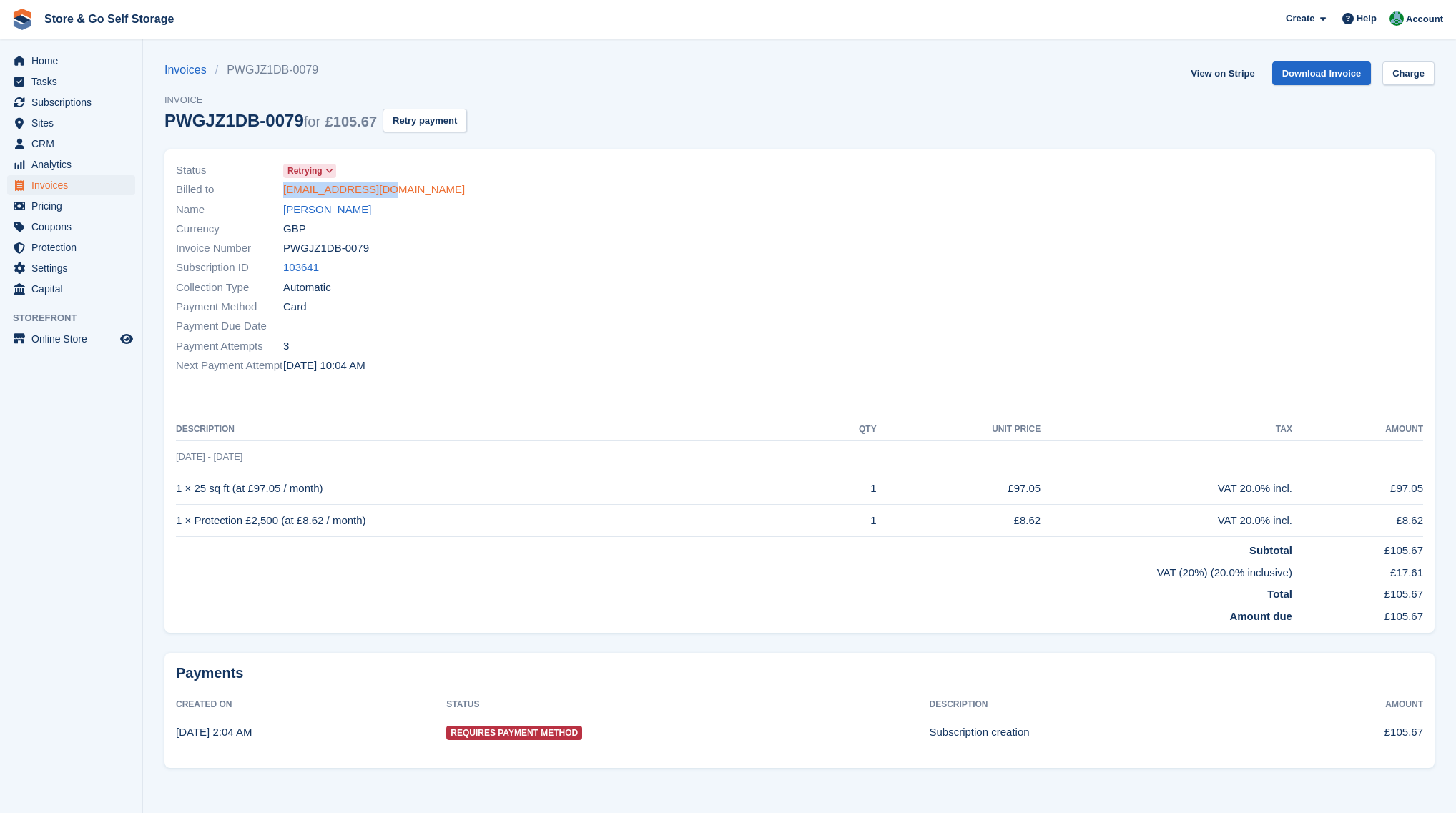
drag, startPoint x: 389, startPoint y: 190, endPoint x: 285, endPoint y: 194, distance: 104.1
click at [285, 194] on div "Billed to [EMAIL_ADDRESS][DOMAIN_NAME]" at bounding box center [483, 189] width 615 height 19
copy link "[EMAIL_ADDRESS][DOMAIN_NAME]"
click at [1218, 76] on link "View on Stripe" at bounding box center [1222, 73] width 75 height 23
click at [1391, 77] on link "Charge" at bounding box center [1409, 73] width 52 height 23
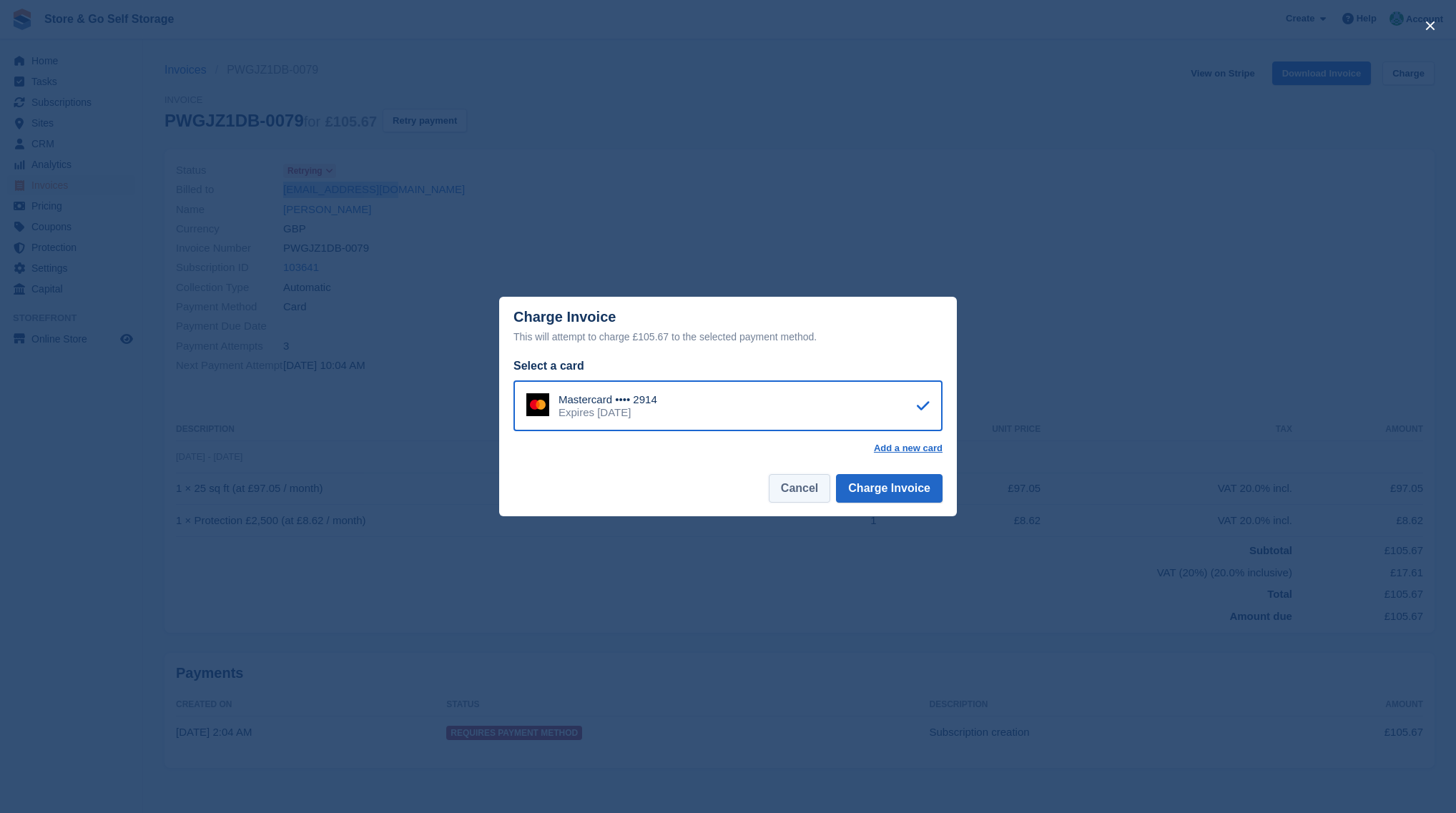
click at [803, 486] on button "Cancel" at bounding box center [799, 488] width 61 height 29
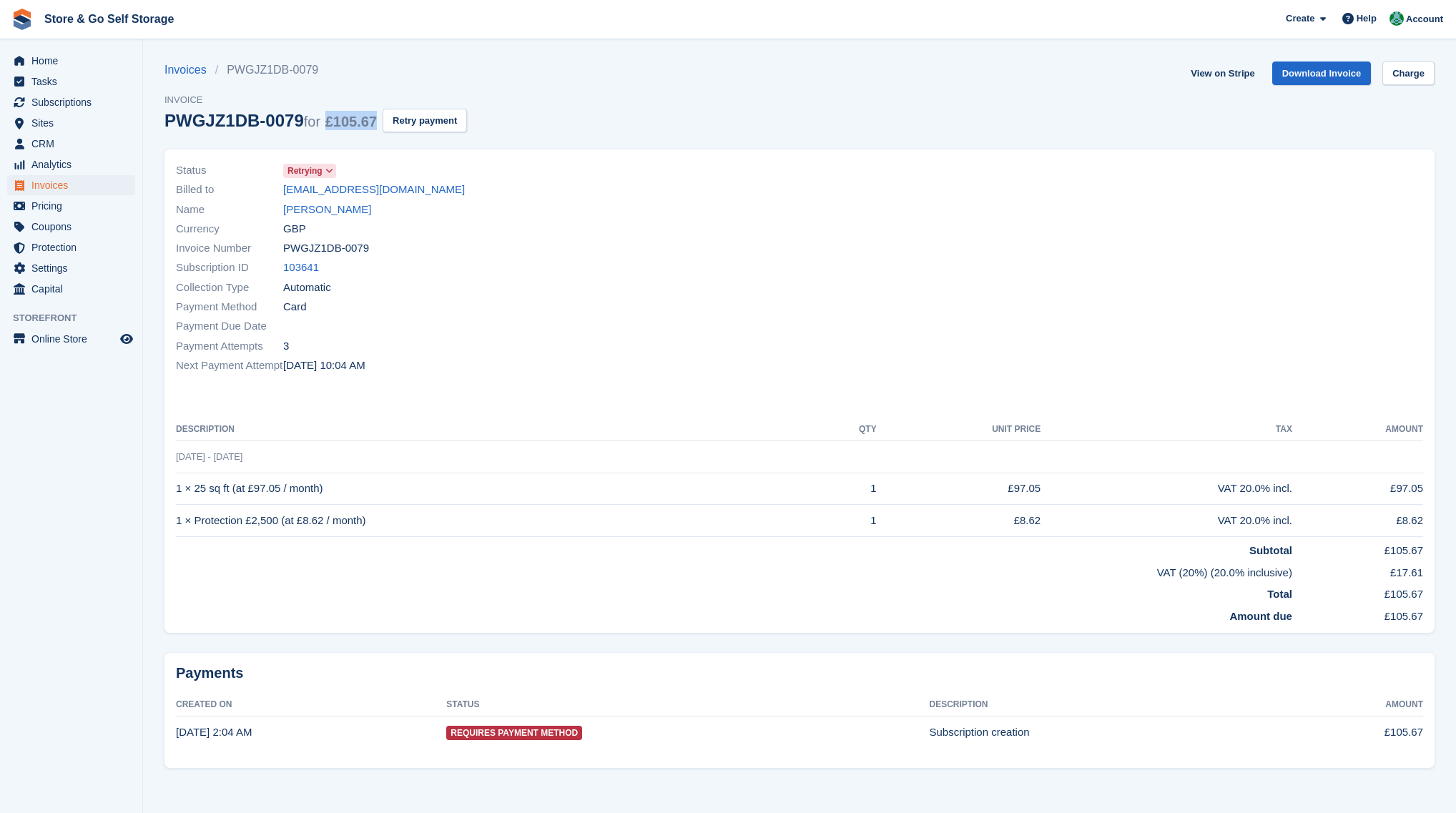
drag, startPoint x: 374, startPoint y: 126, endPoint x: 325, endPoint y: 128, distance: 49.0
click at [326, 128] on span "£105.67" at bounding box center [352, 121] width 51 height 16
copy span "£105.67"
click at [317, 208] on link "[PERSON_NAME]" at bounding box center [328, 210] width 88 height 17
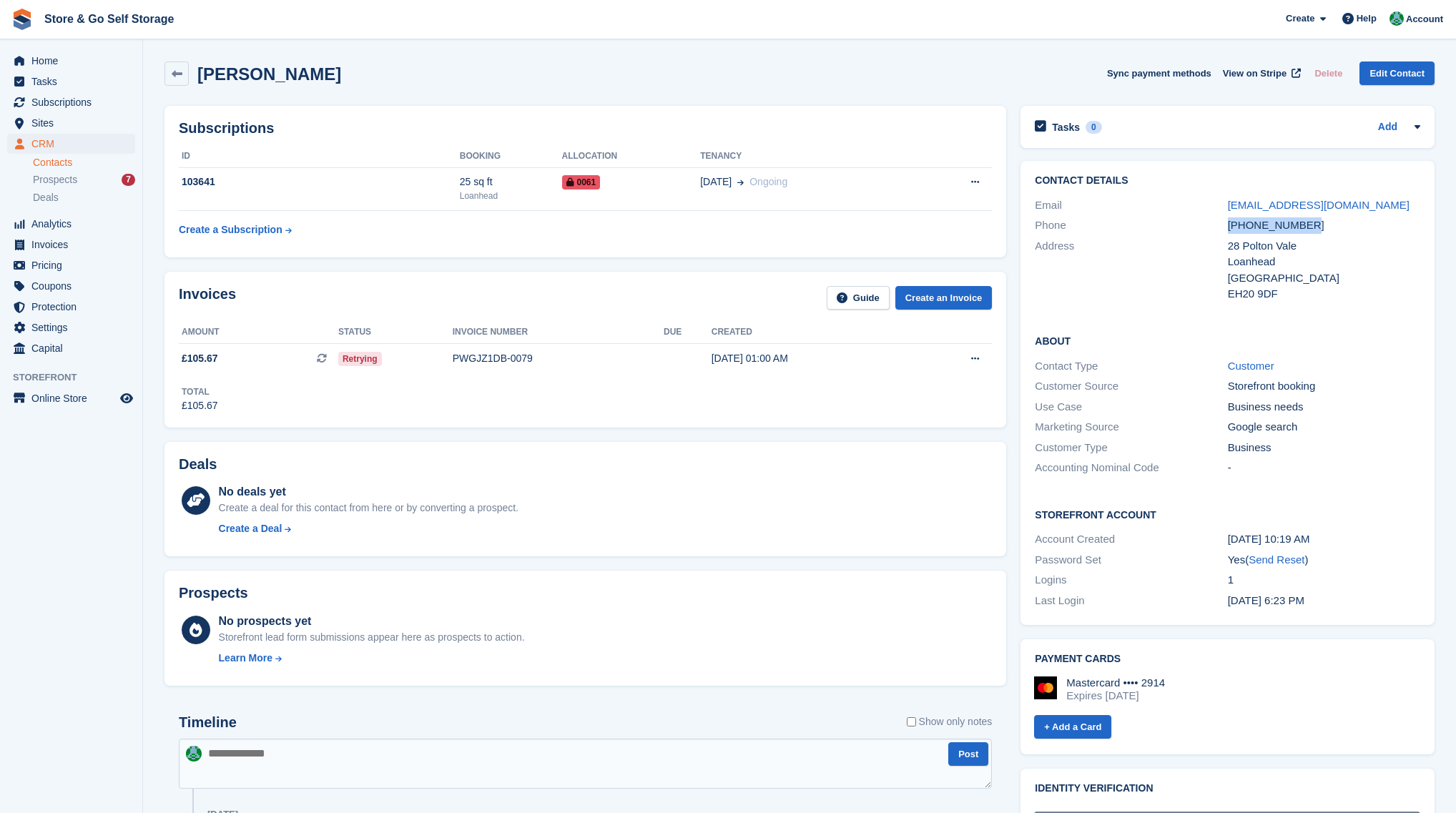
drag, startPoint x: 1299, startPoint y: 226, endPoint x: 1229, endPoint y: 226, distance: 70.0
click at [1229, 226] on div "[PHONE_NUMBER]" at bounding box center [1324, 225] width 192 height 17
copy div "[PHONE_NUMBER]"
